Goal: Information Seeking & Learning: Learn about a topic

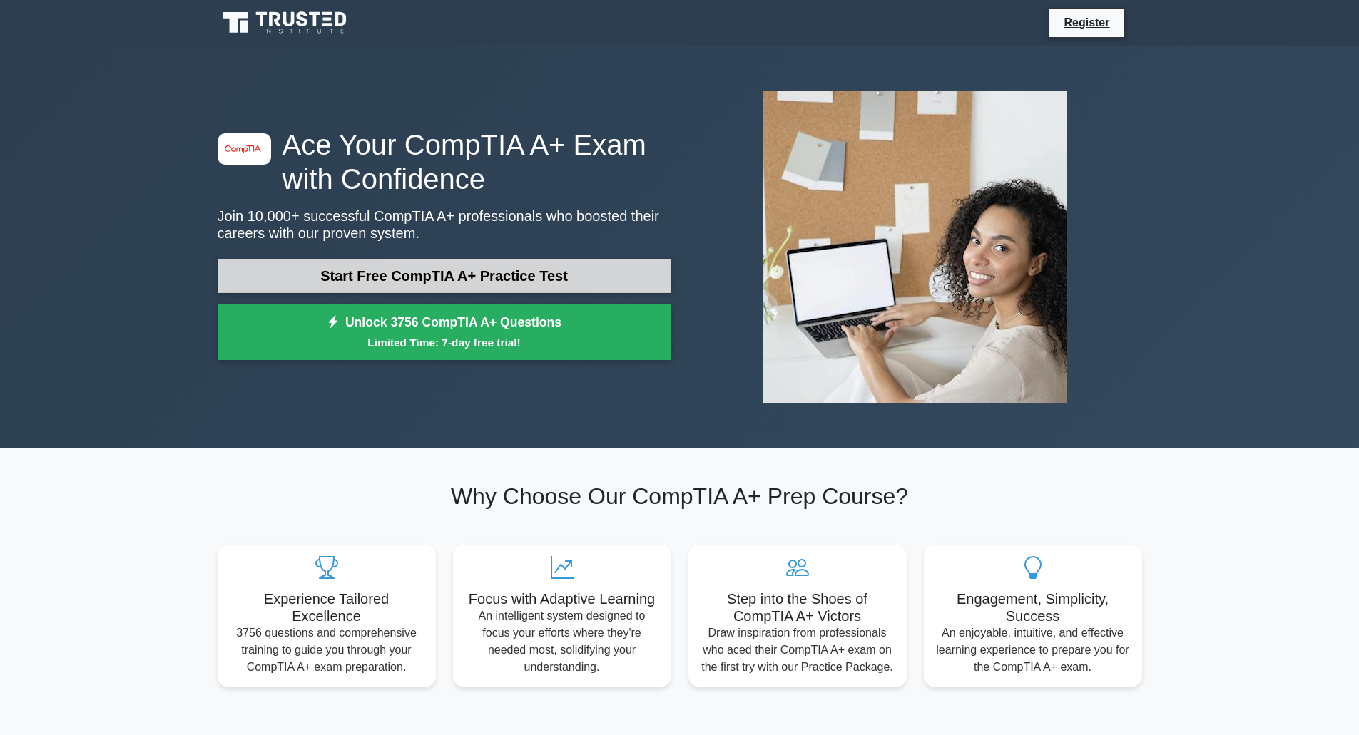
click at [456, 274] on link "Start Free CompTIA A+ Practice Test" at bounding box center [445, 276] width 454 height 34
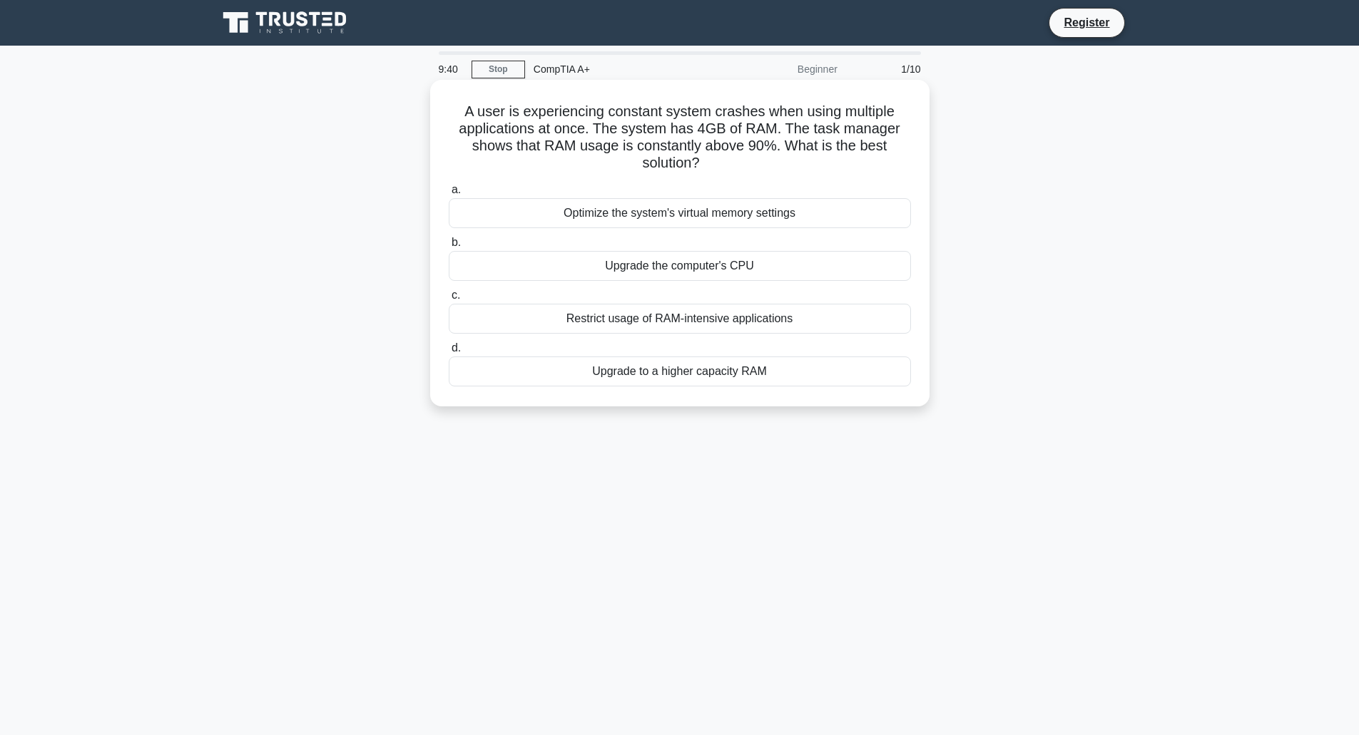
click at [710, 377] on div "Upgrade to a higher capacity RAM" at bounding box center [680, 372] width 462 height 30
click at [449, 353] on input "d. Upgrade to a higher capacity RAM" at bounding box center [449, 348] width 0 height 9
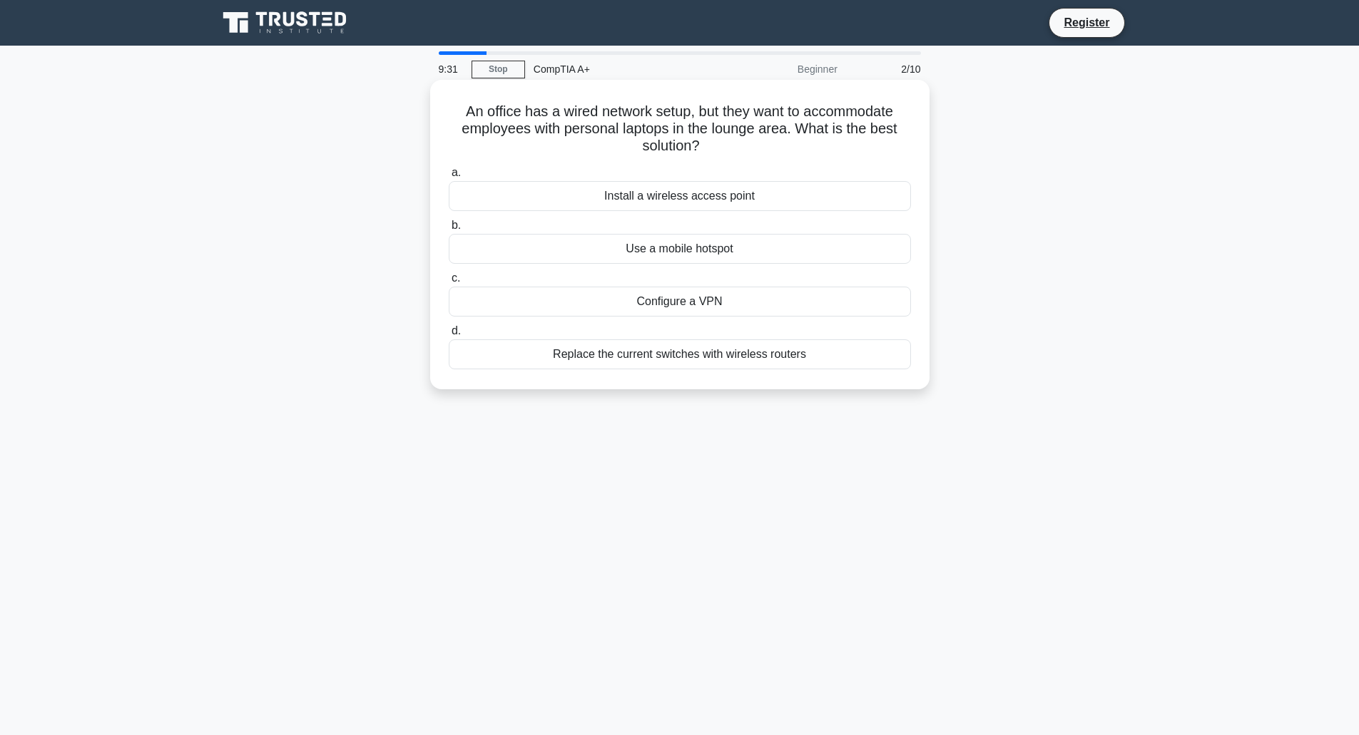
click at [786, 193] on div "Install a wireless access point" at bounding box center [680, 196] width 462 height 30
click at [449, 178] on input "a. Install a wireless access point" at bounding box center [449, 172] width 0 height 9
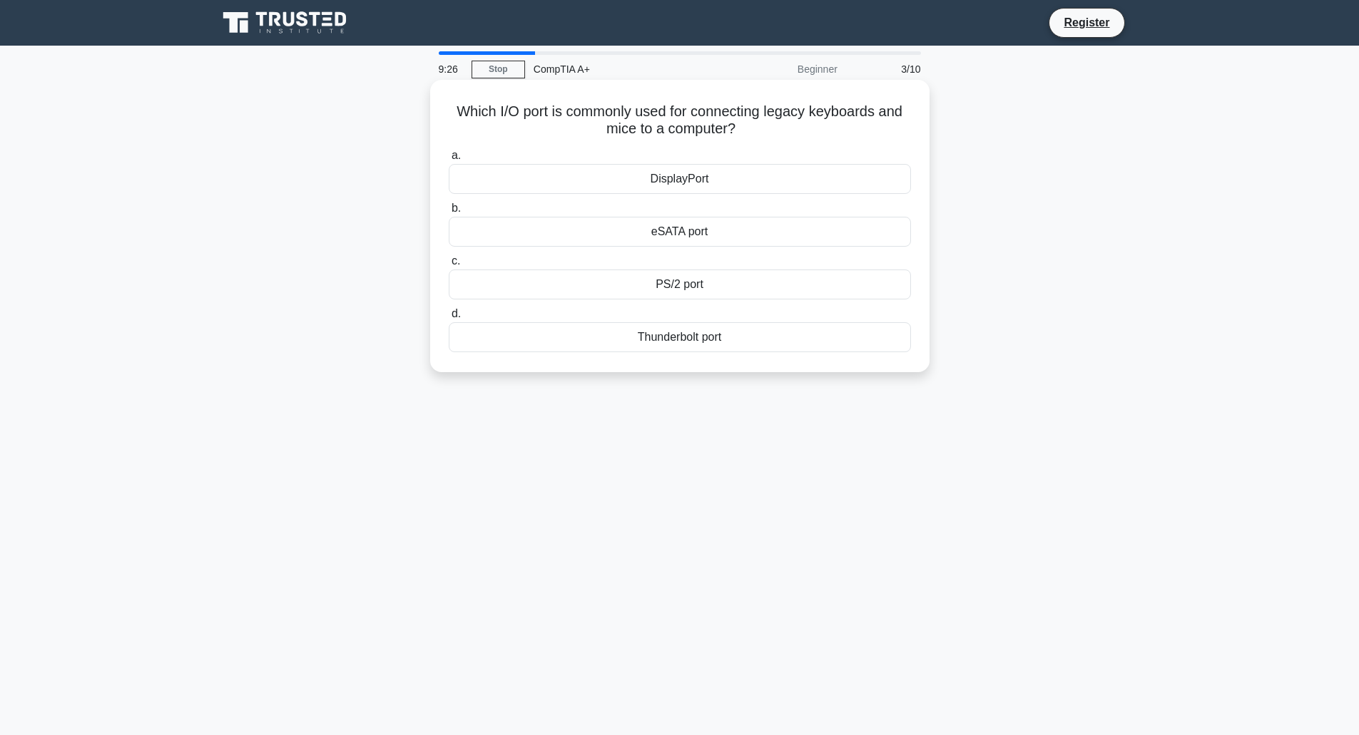
click at [715, 288] on div "PS/2 port" at bounding box center [680, 285] width 462 height 30
click at [449, 266] on input "c. PS/2 port" at bounding box center [449, 261] width 0 height 9
click at [692, 300] on div "Turn off display" at bounding box center [680, 285] width 462 height 30
click at [449, 266] on input "c. Turn off display" at bounding box center [449, 261] width 0 height 9
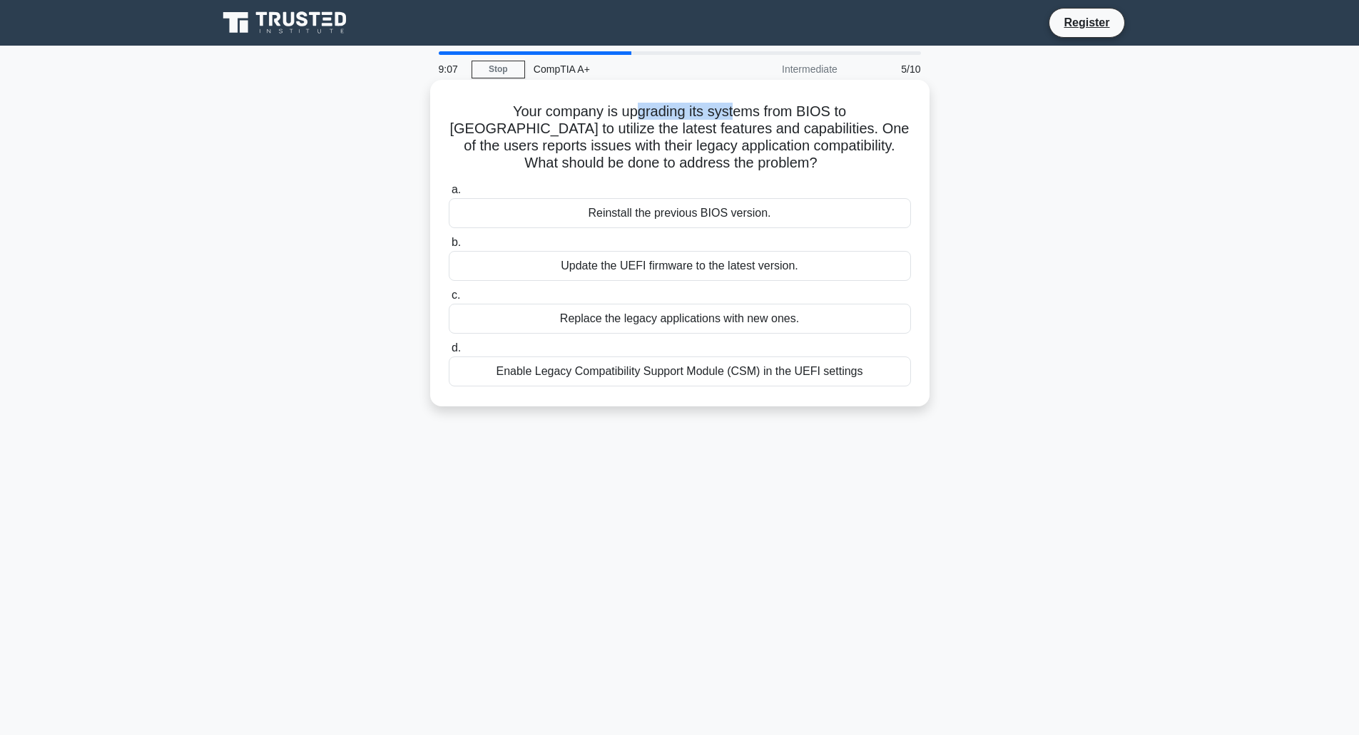
drag, startPoint x: 581, startPoint y: 115, endPoint x: 665, endPoint y: 119, distance: 84.3
click at [665, 119] on h5 "Your company is upgrading its systems from BIOS to UEFI to utilize the latest f…" at bounding box center [679, 138] width 465 height 70
click at [756, 111] on h5 "Your company is upgrading its systems from BIOS to UEFI to utilize the latest f…" at bounding box center [679, 138] width 465 height 70
click at [713, 374] on div "Enable Legacy Compatibility Support Module (CSM) in the UEFI settings" at bounding box center [680, 372] width 462 height 30
click at [449, 353] on input "d. Enable Legacy Compatibility Support Module (CSM) in the UEFI settings" at bounding box center [449, 348] width 0 height 9
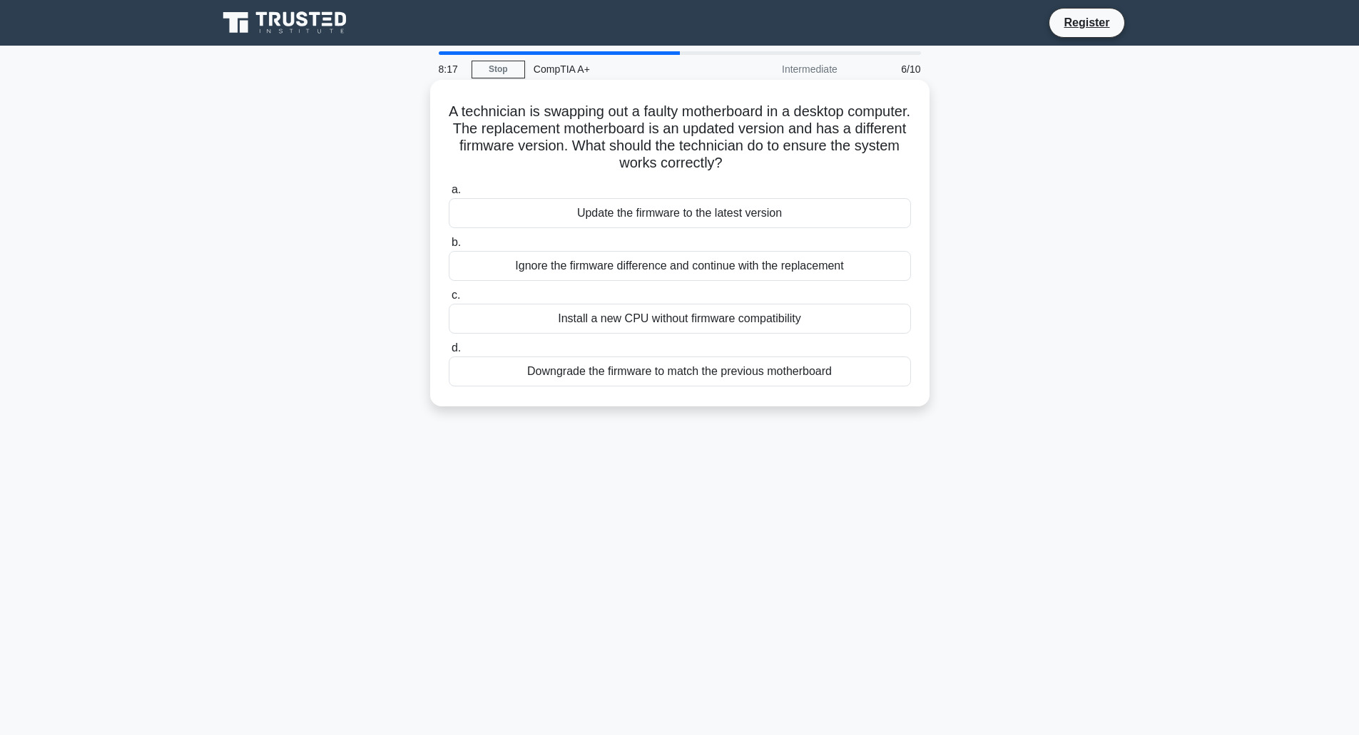
click at [710, 374] on div "Downgrade the firmware to match the previous motherboard" at bounding box center [680, 372] width 462 height 30
click at [449, 353] on input "d. Downgrade the firmware to match the previous motherboard" at bounding box center [449, 348] width 0 height 9
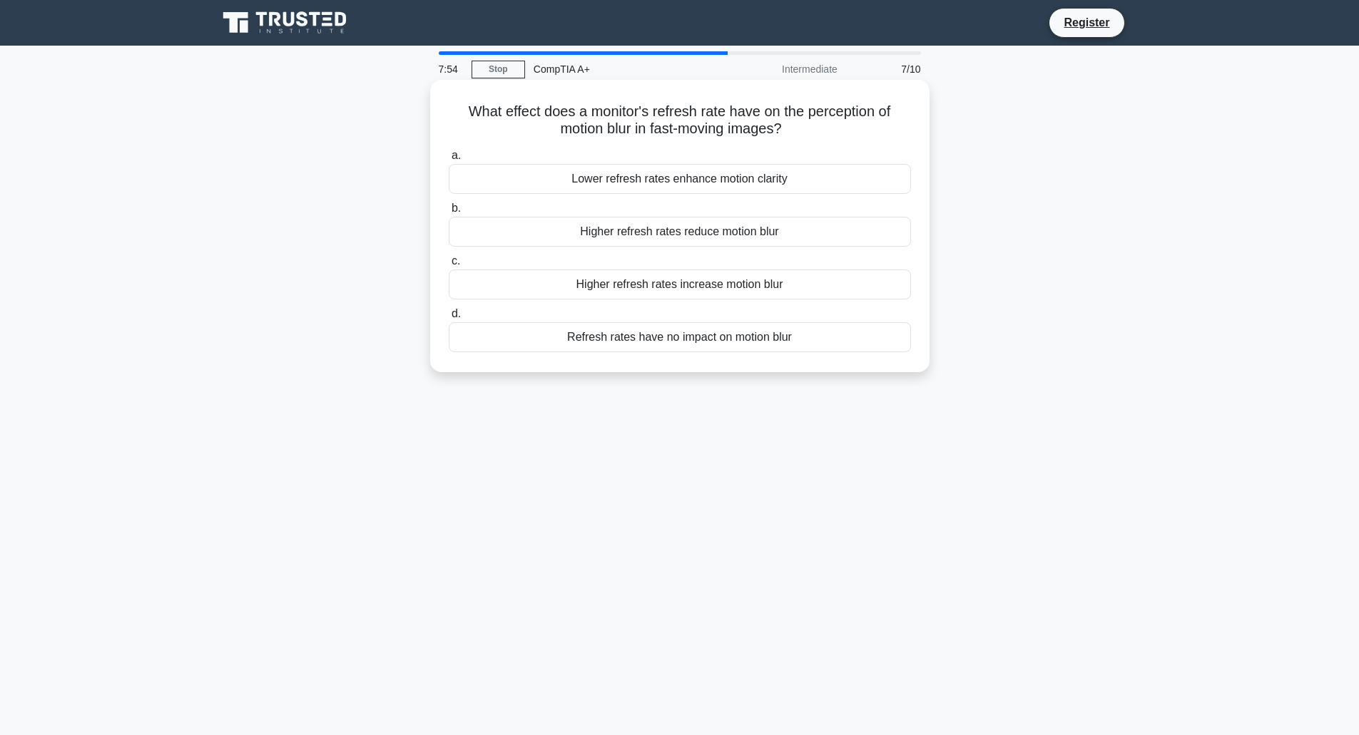
click at [753, 339] on div "Refresh rates have no impact on motion blur" at bounding box center [680, 337] width 462 height 30
click at [449, 319] on input "d. Refresh rates have no impact on motion blur" at bounding box center [449, 314] width 0 height 9
click at [716, 342] on div "Replace the CMOS battery" at bounding box center [680, 337] width 462 height 30
click at [449, 319] on input "d. Replace the CMOS battery" at bounding box center [449, 314] width 0 height 9
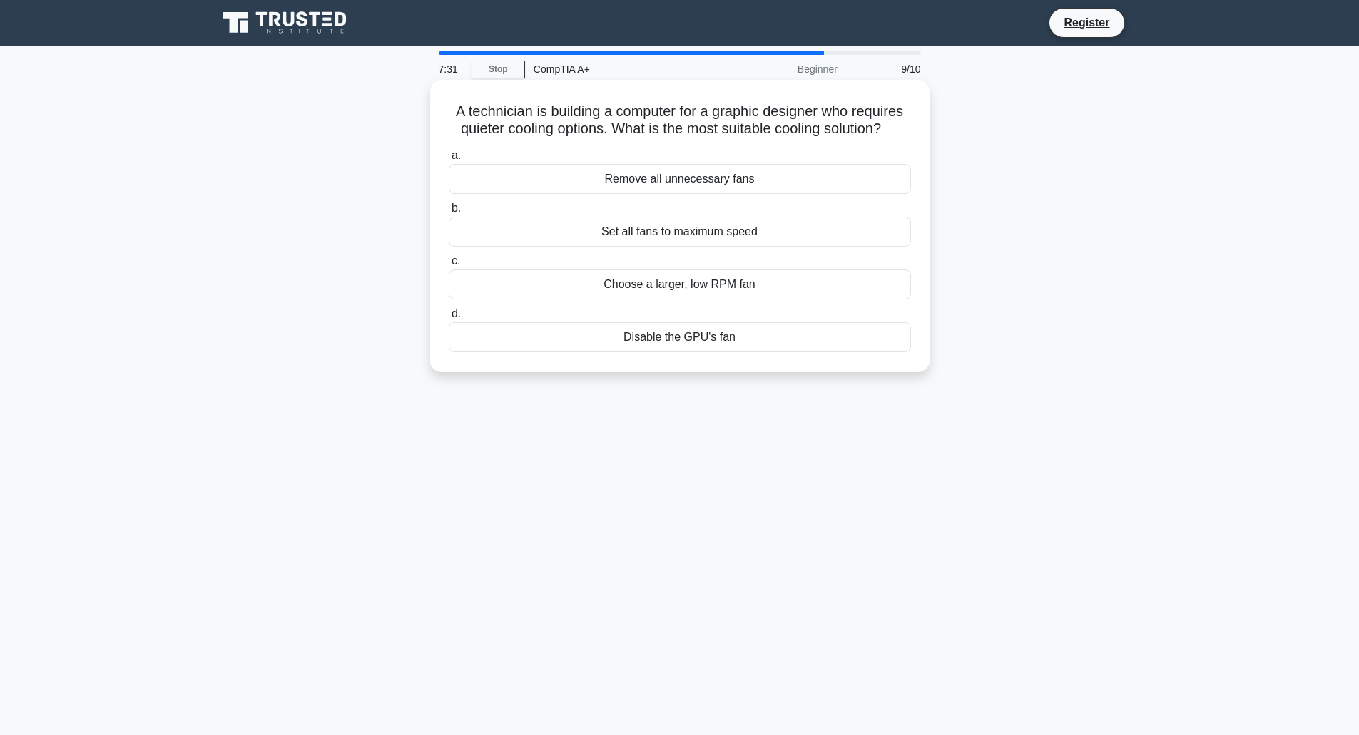
click at [724, 287] on div "Choose a larger, low RPM fan" at bounding box center [680, 285] width 462 height 30
click at [449, 266] on input "c. Choose a larger, low RPM fan" at bounding box center [449, 261] width 0 height 9
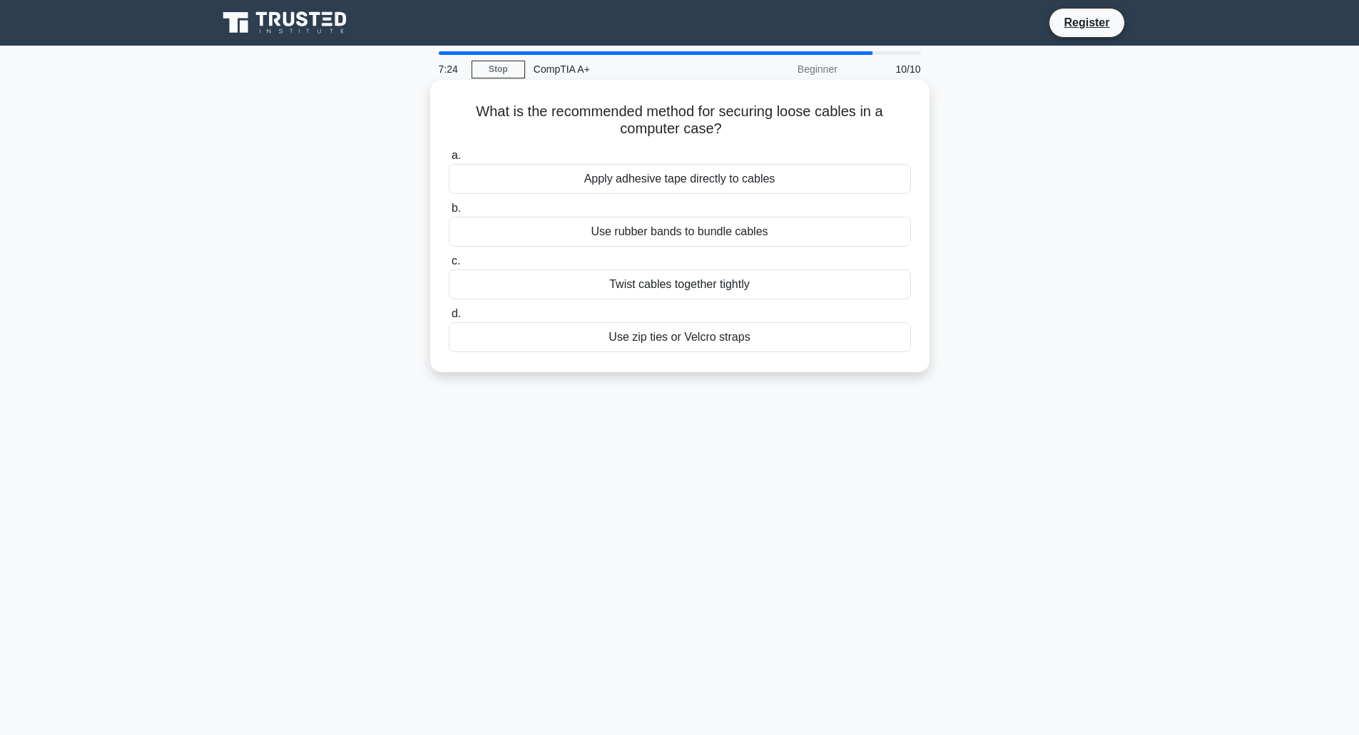
click at [690, 336] on div "Use zip ties or Velcro straps" at bounding box center [680, 337] width 462 height 30
click at [449, 319] on input "d. Use zip ties or Velcro straps" at bounding box center [449, 314] width 0 height 9
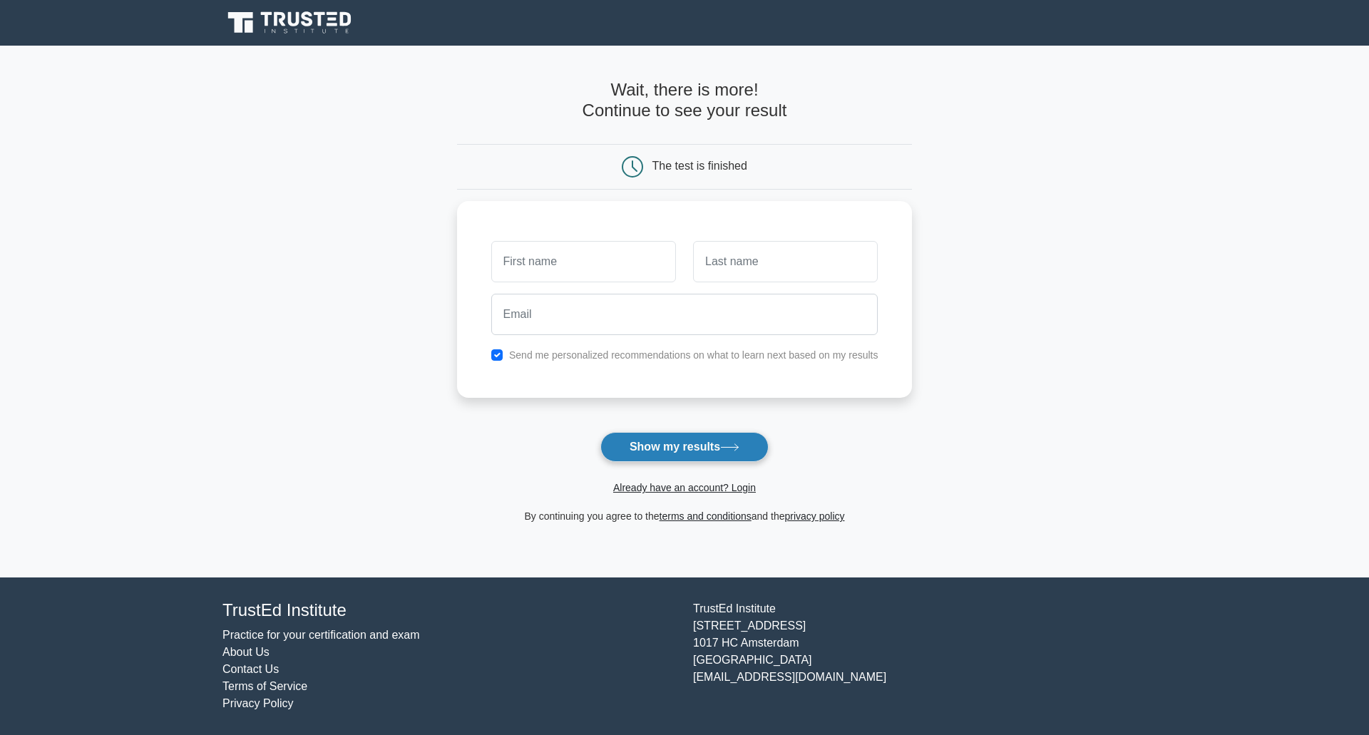
click at [711, 452] on button "Show my results" at bounding box center [685, 447] width 168 height 30
click at [437, 228] on main "Wait, there is more! Continue to see your result The test is finished and the" at bounding box center [684, 312] width 1369 height 532
